Goal: Transaction & Acquisition: Obtain resource

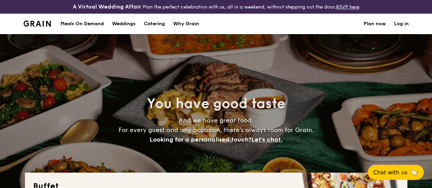
select select
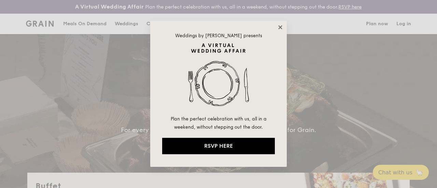
click at [279, 28] on icon at bounding box center [280, 27] width 4 height 4
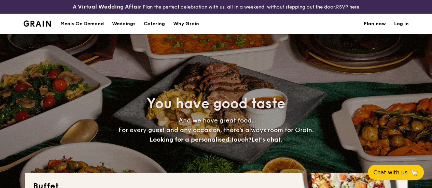
click at [150, 28] on h1 "Catering" at bounding box center [154, 24] width 21 height 20
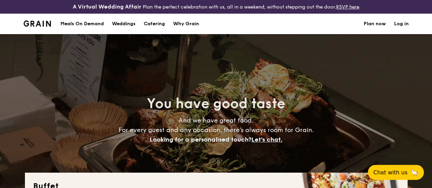
click at [154, 30] on h1 "Catering" at bounding box center [154, 24] width 21 height 20
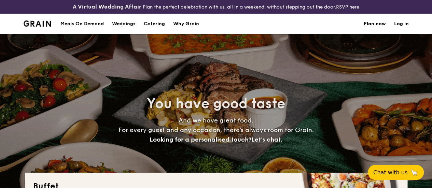
click at [154, 30] on h1 "Catering" at bounding box center [154, 24] width 21 height 20
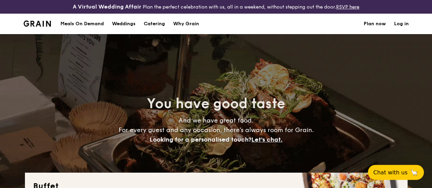
click at [154, 30] on h1 "Catering" at bounding box center [154, 24] width 21 height 20
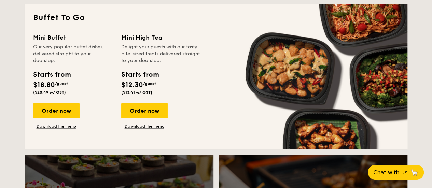
scroll to position [478, 0]
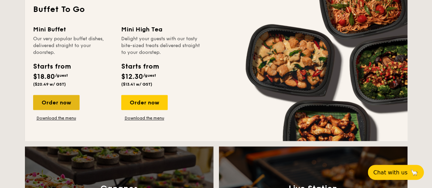
click at [60, 110] on div "Order now" at bounding box center [56, 102] width 46 height 15
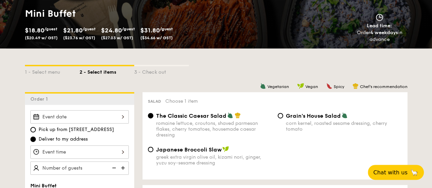
scroll to position [102, 0]
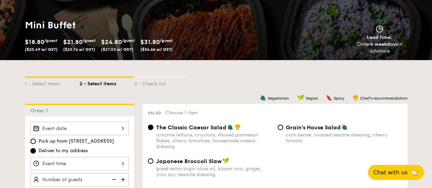
select select
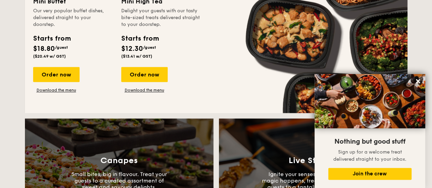
scroll to position [479, 0]
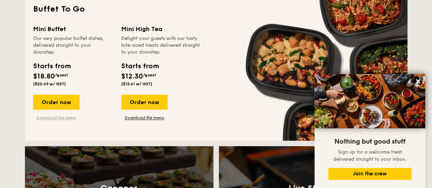
click at [61, 121] on link "Download the menu" at bounding box center [56, 117] width 46 height 5
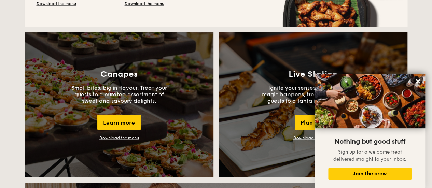
scroll to position [615, 0]
